Goal: Task Accomplishment & Management: Manage account settings

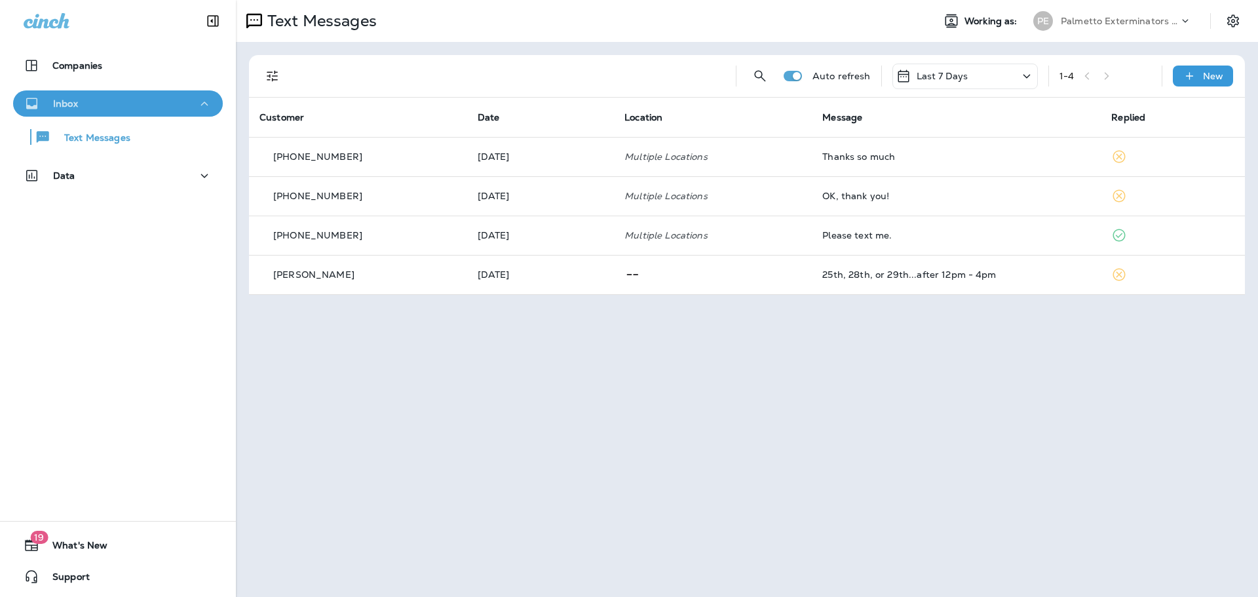
click at [209, 113] on button "Inbox" at bounding box center [118, 103] width 210 height 26
click at [209, 103] on button "Inbox" at bounding box center [118, 103] width 210 height 26
click at [90, 71] on div "Companies" at bounding box center [63, 66] width 79 height 16
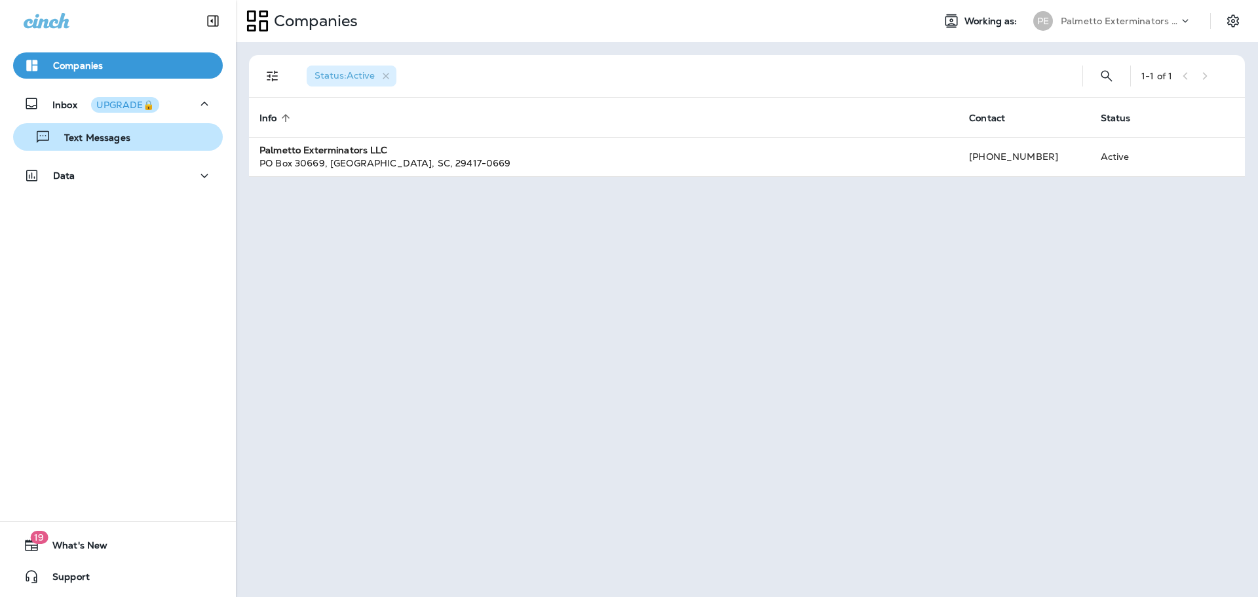
click at [100, 138] on p "Text Messages" at bounding box center [90, 138] width 79 height 12
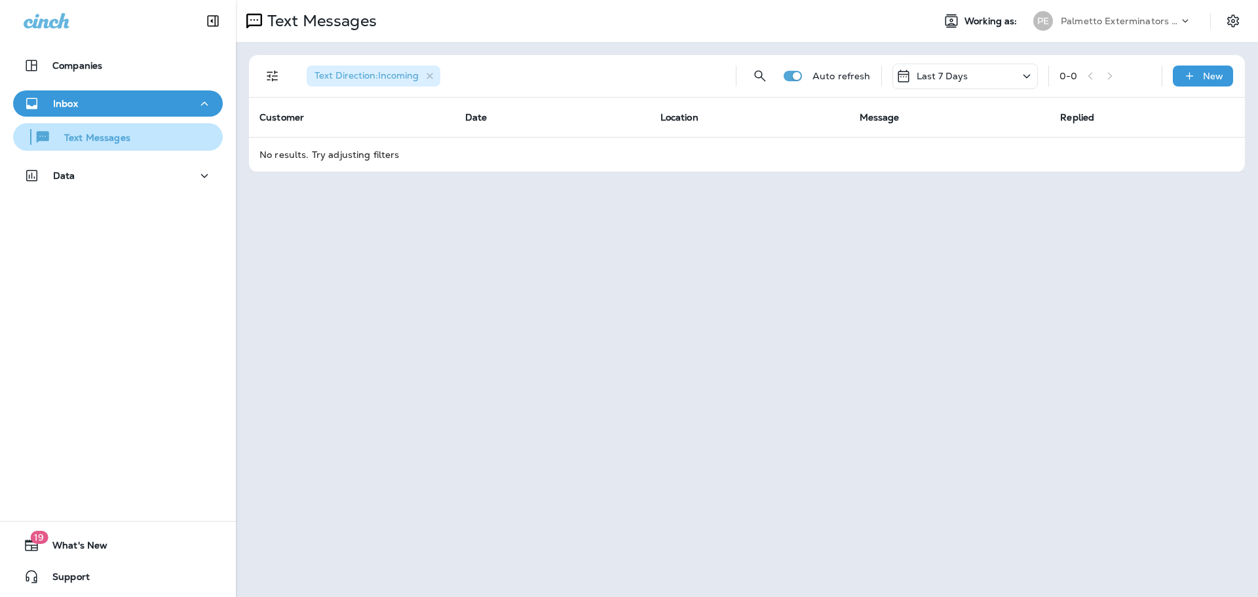
click at [96, 133] on p "Text Messages" at bounding box center [90, 138] width 79 height 12
click at [1148, 14] on div "Palmetto Exterminators LLC" at bounding box center [1119, 21] width 118 height 20
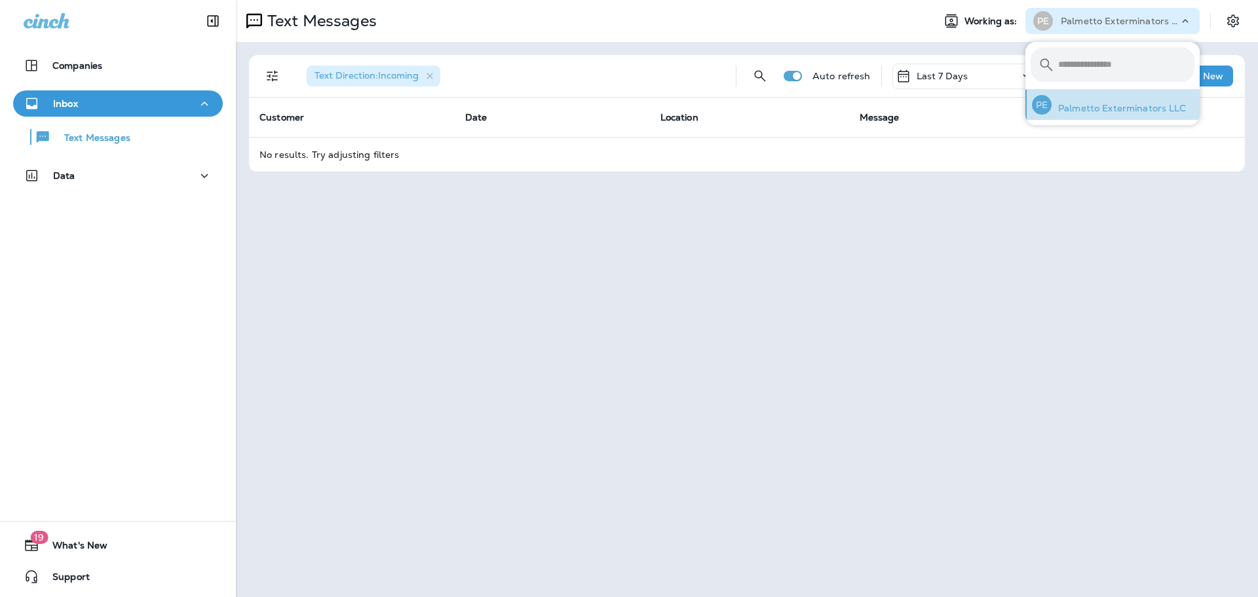
click at [1119, 110] on p "Palmetto Exterminators LLC" at bounding box center [1118, 108] width 135 height 10
click at [116, 106] on div "Inbox" at bounding box center [118, 104] width 189 height 16
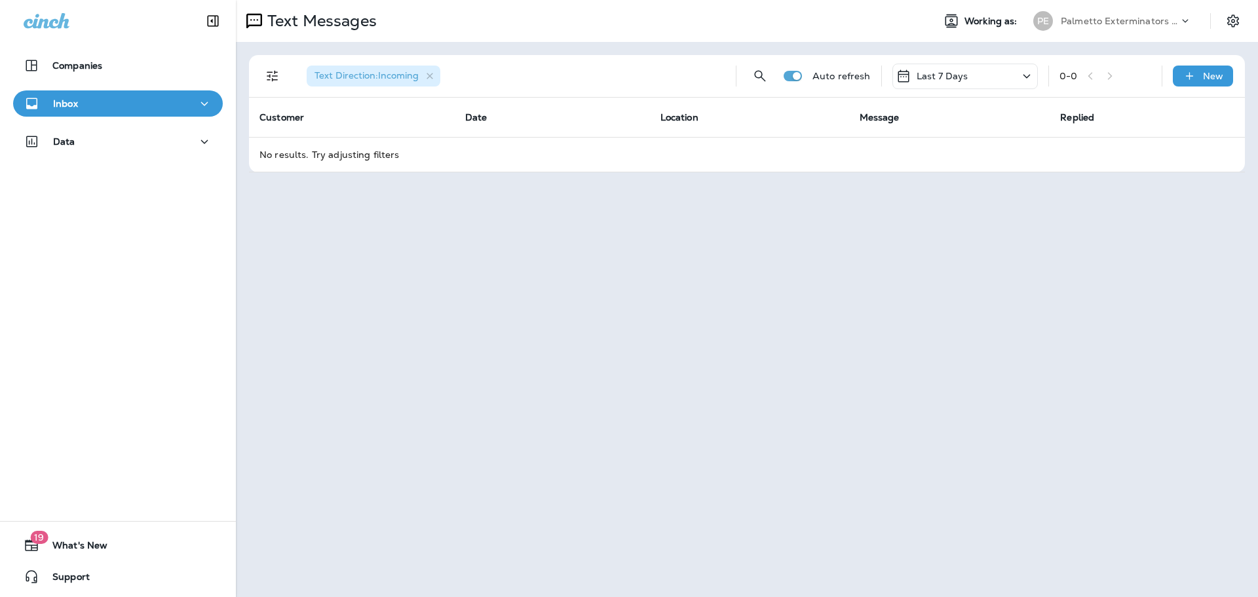
click at [116, 106] on div "Inbox" at bounding box center [118, 104] width 189 height 16
click at [111, 156] on div "Inbox Text Messages" at bounding box center [118, 123] width 236 height 67
click at [113, 141] on p "Text Messages" at bounding box center [90, 138] width 79 height 12
click at [226, 172] on div "Data" at bounding box center [118, 178] width 236 height 33
click at [204, 169] on icon "button" at bounding box center [205, 176] width 16 height 16
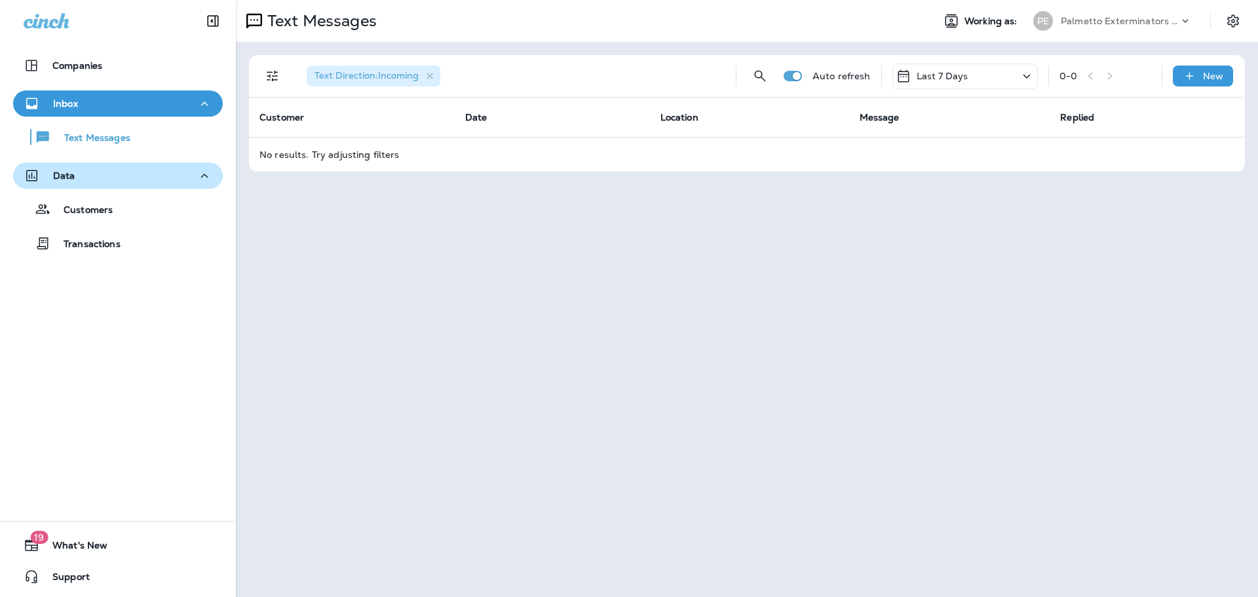
click at [204, 169] on icon "button" at bounding box center [205, 176] width 16 height 16
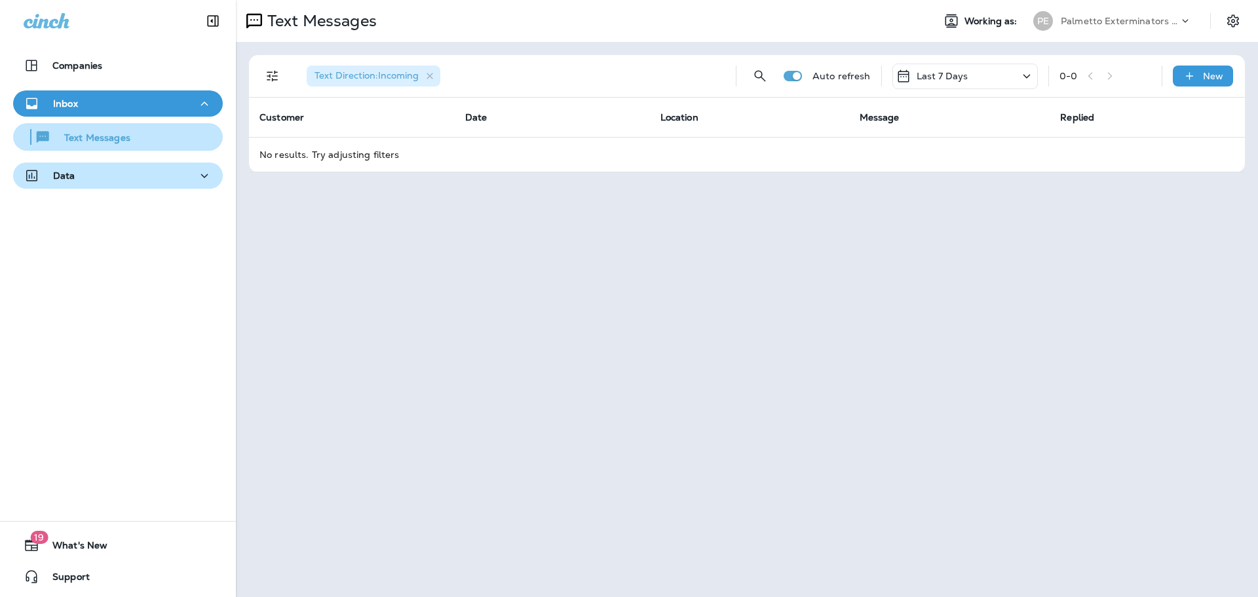
click at [184, 145] on div "Text Messages" at bounding box center [117, 137] width 199 height 20
click at [174, 81] on div "Companies" at bounding box center [118, 68] width 236 height 33
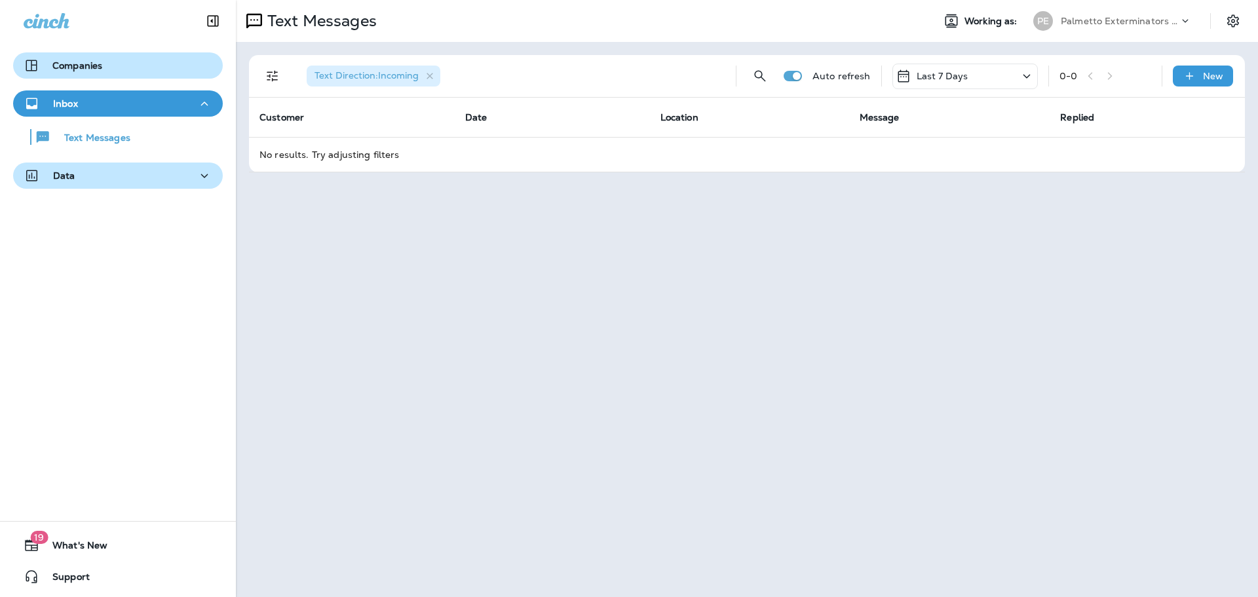
click at [157, 63] on div "Companies" at bounding box center [118, 66] width 189 height 16
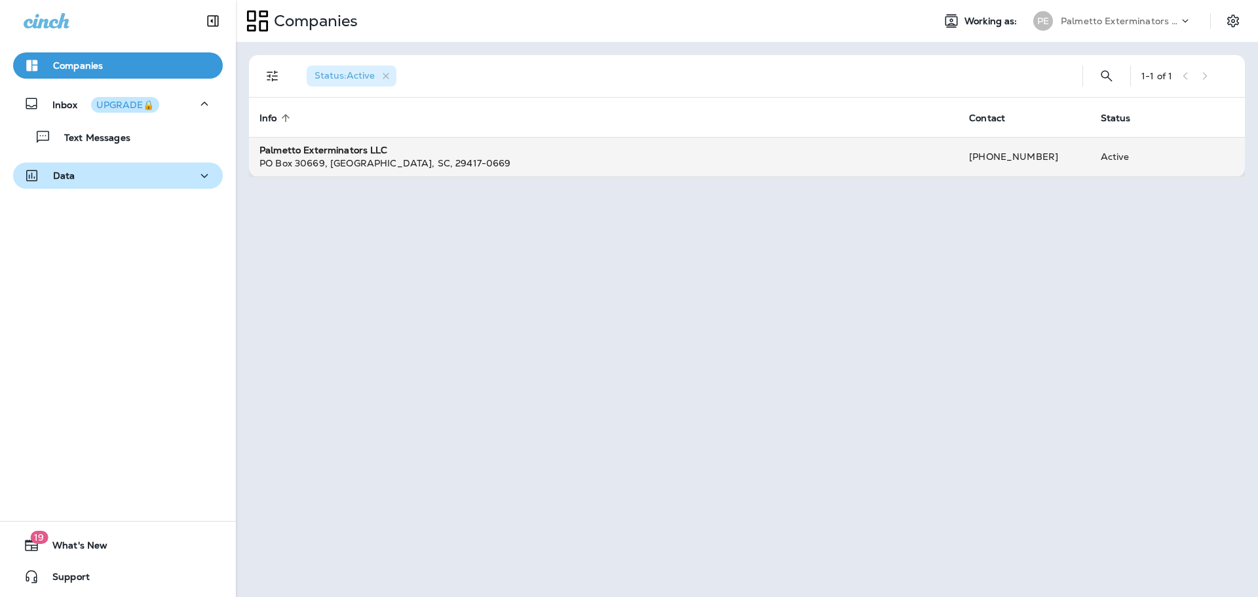
click at [536, 174] on td "Palmetto Exterminators LLC PO Box 30669 , Charleston , SC , 29417-0669" at bounding box center [603, 156] width 709 height 39
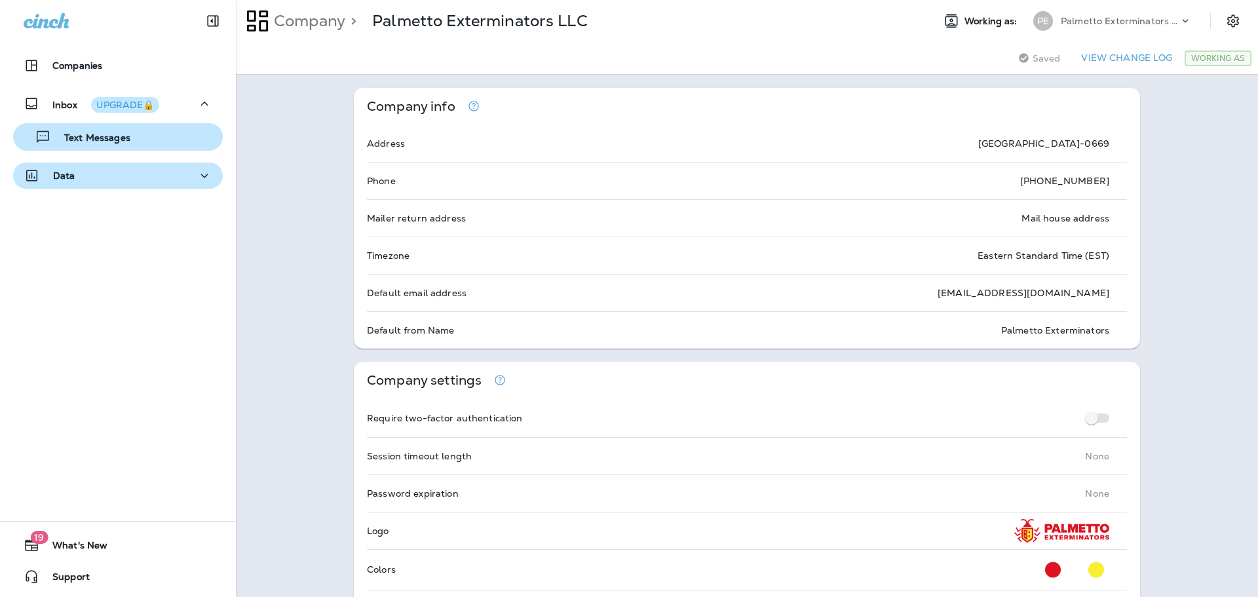
click at [77, 141] on p "Text Messages" at bounding box center [90, 138] width 79 height 12
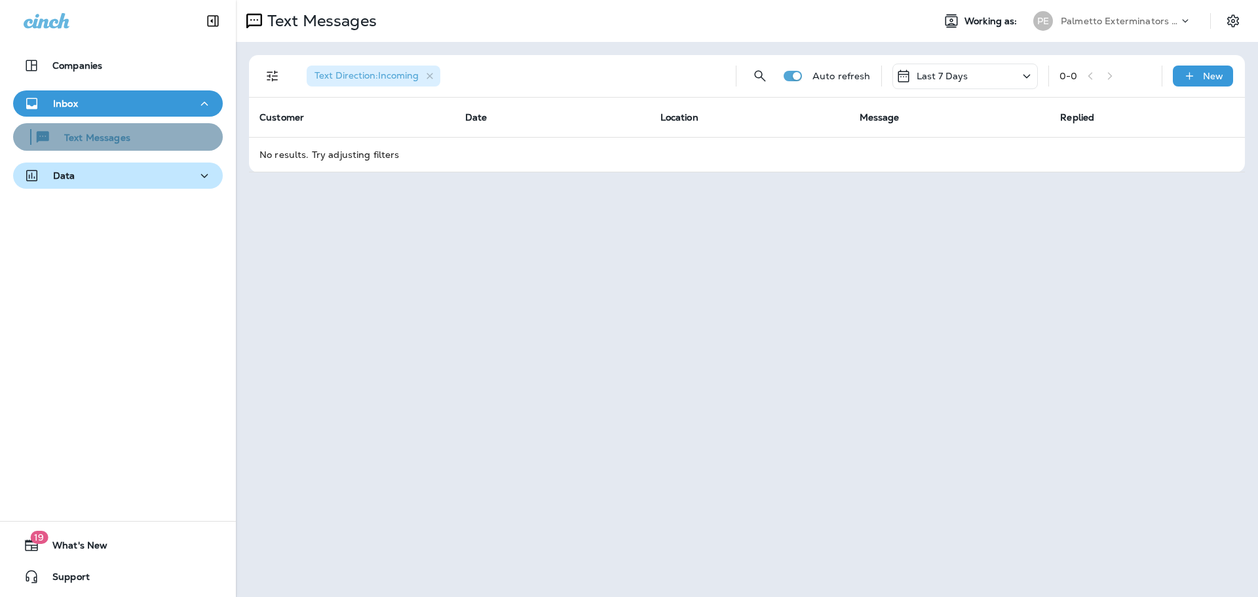
click at [125, 143] on p "Text Messages" at bounding box center [90, 138] width 79 height 12
click at [146, 96] on div "Inbox" at bounding box center [118, 104] width 189 height 16
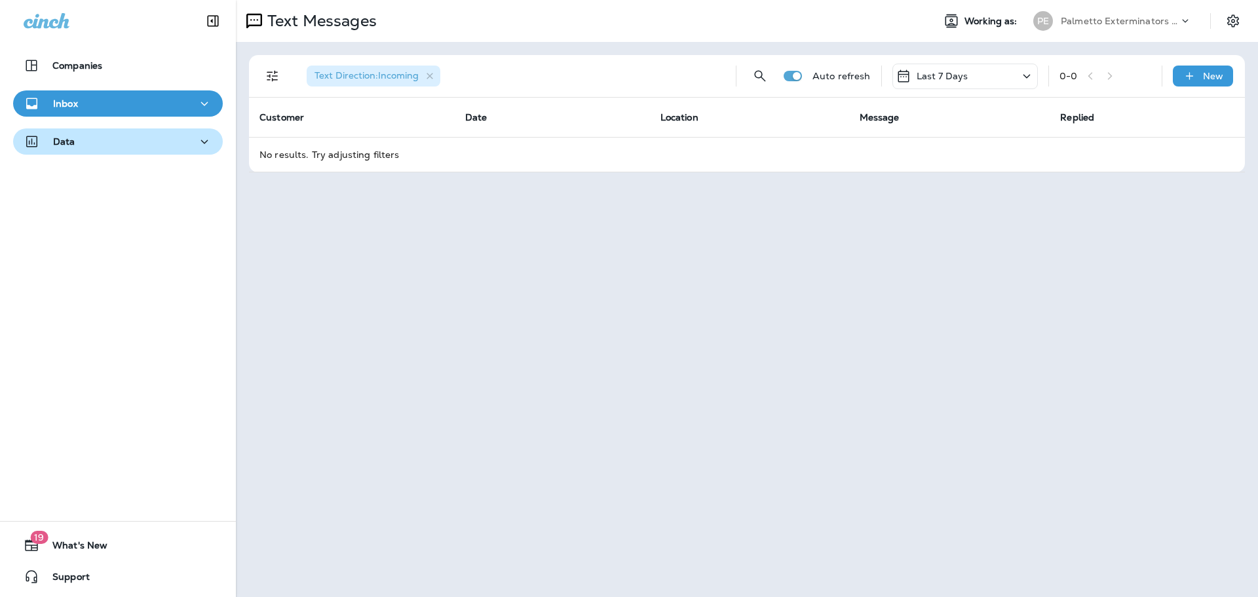
click at [140, 100] on div "Inbox" at bounding box center [118, 104] width 189 height 16
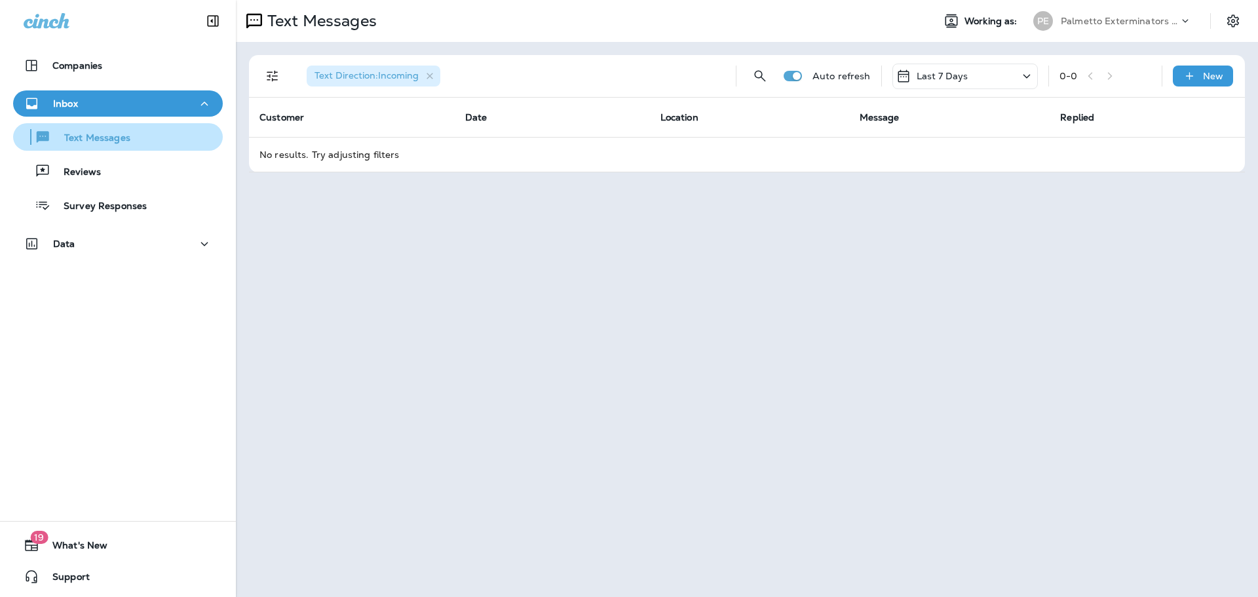
click at [121, 140] on p "Text Messages" at bounding box center [90, 138] width 79 height 12
click at [136, 139] on div "Text Messages" at bounding box center [117, 137] width 199 height 20
click at [1226, 22] on icon "Settings" at bounding box center [1233, 21] width 16 height 16
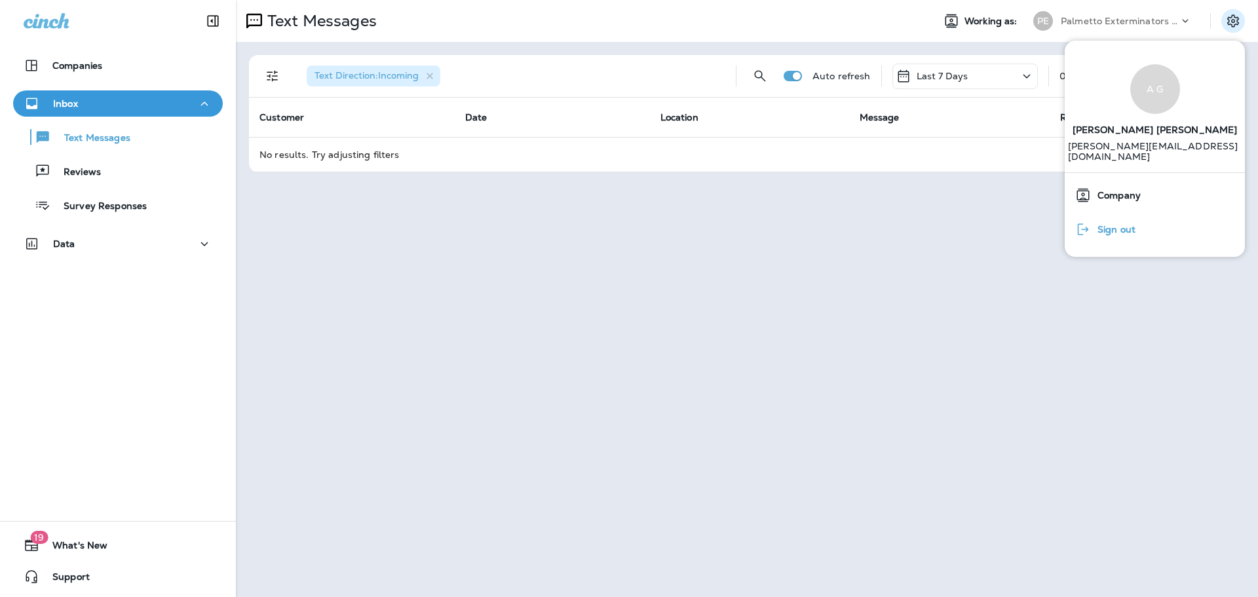
click at [1134, 228] on span "Sign out" at bounding box center [1113, 229] width 45 height 11
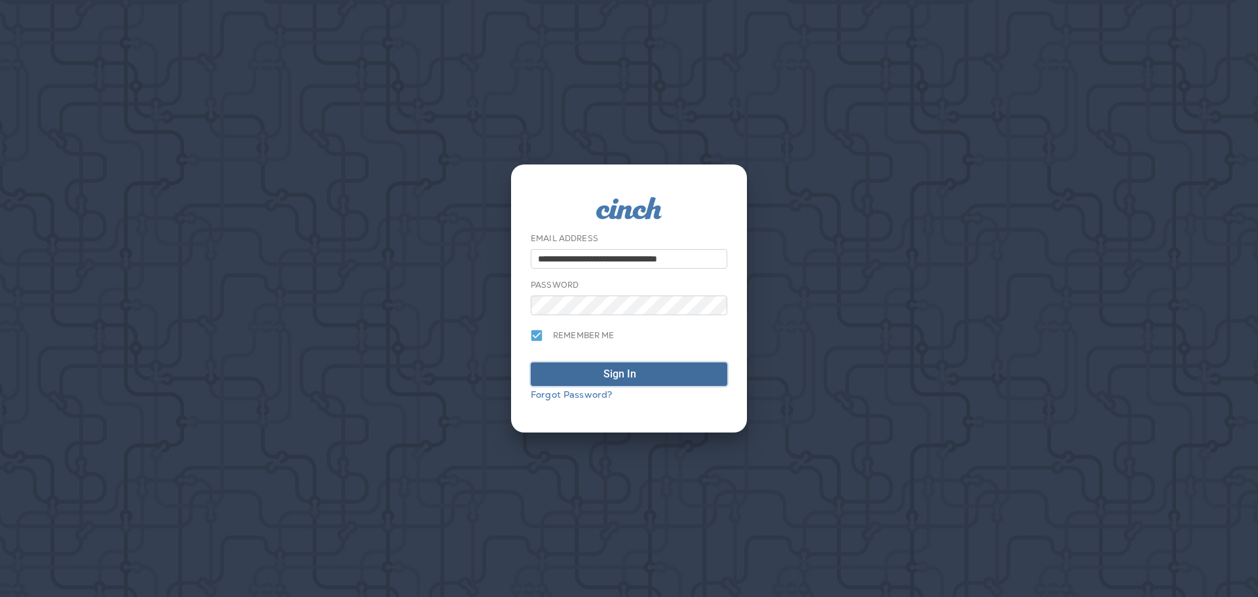
click at [637, 377] on div "Sign In" at bounding box center [628, 374] width 51 height 16
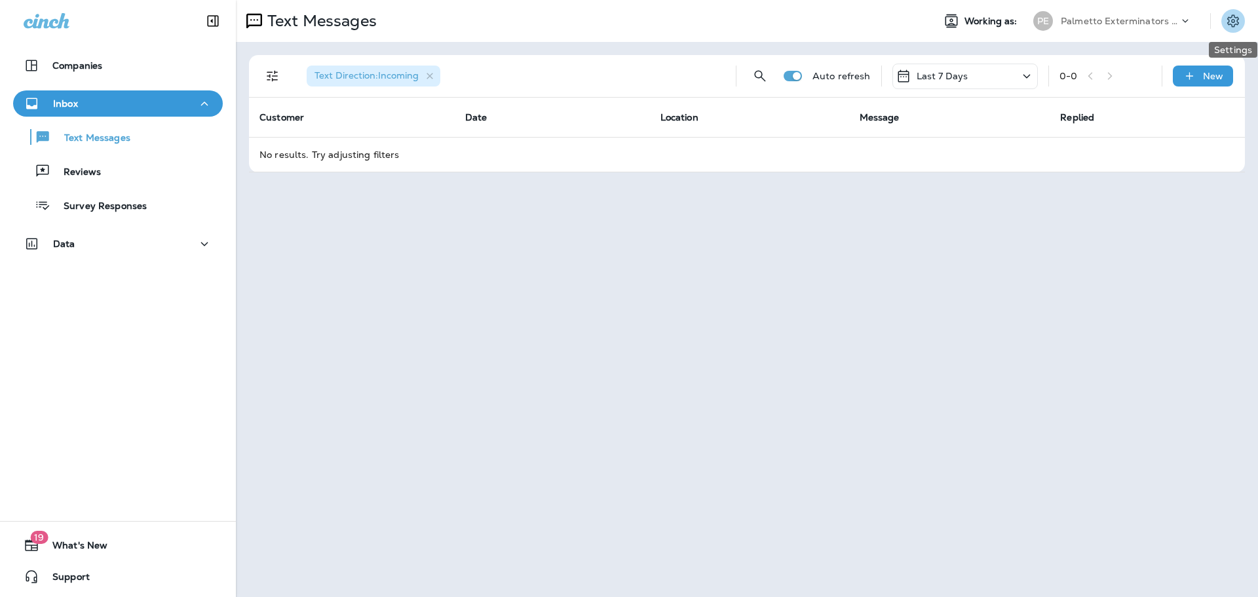
click at [1241, 19] on button "Settings" at bounding box center [1233, 21] width 24 height 24
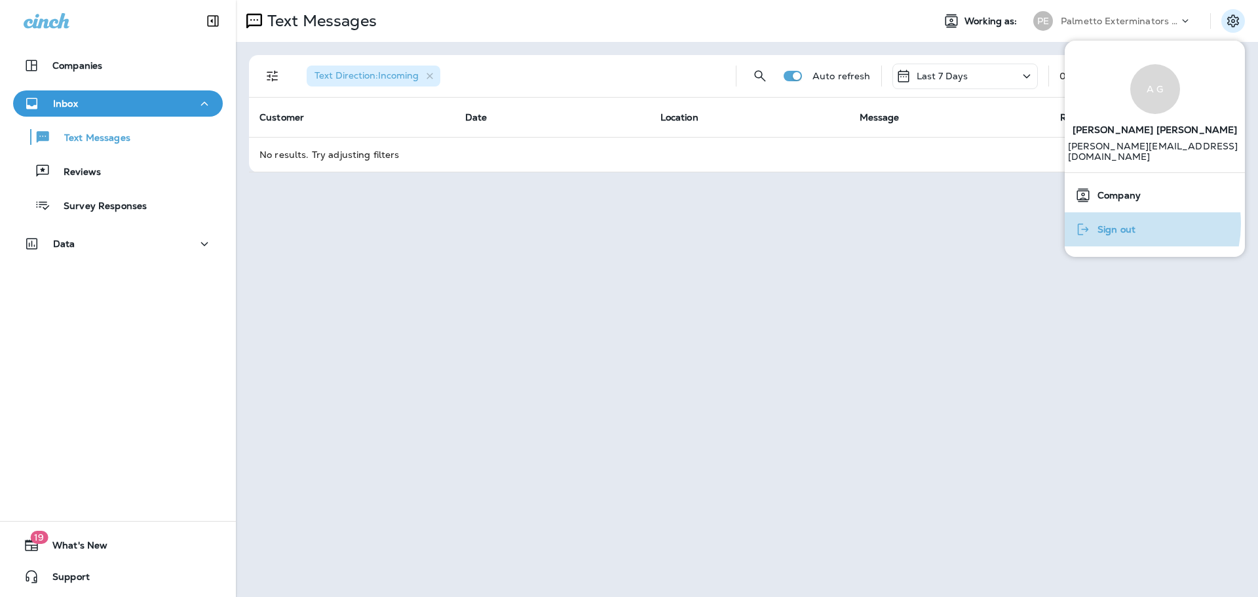
click at [1125, 224] on span "Sign out" at bounding box center [1113, 229] width 45 height 11
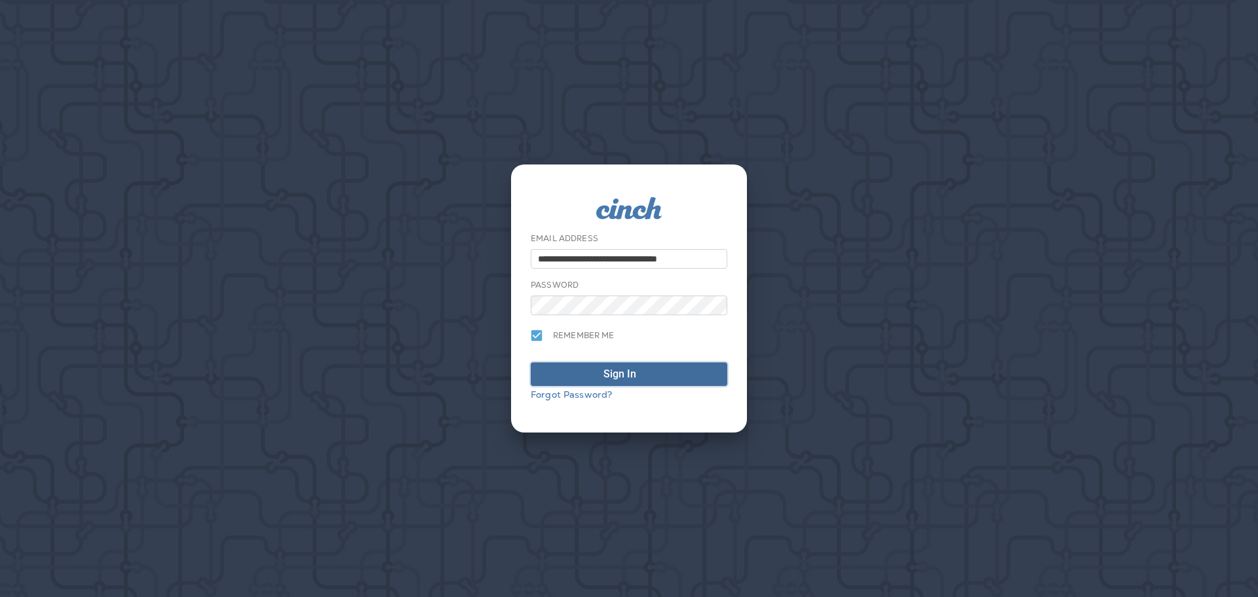
click at [683, 381] on span "Sign In" at bounding box center [629, 374] width 182 height 16
